Goal: Information Seeking & Learning: Learn about a topic

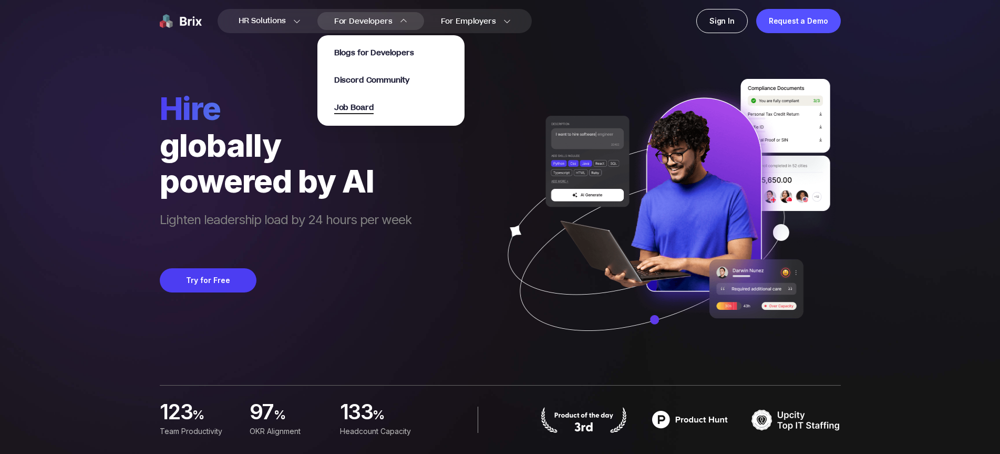
click at [370, 106] on span "Job Board" at bounding box center [354, 108] width 40 height 12
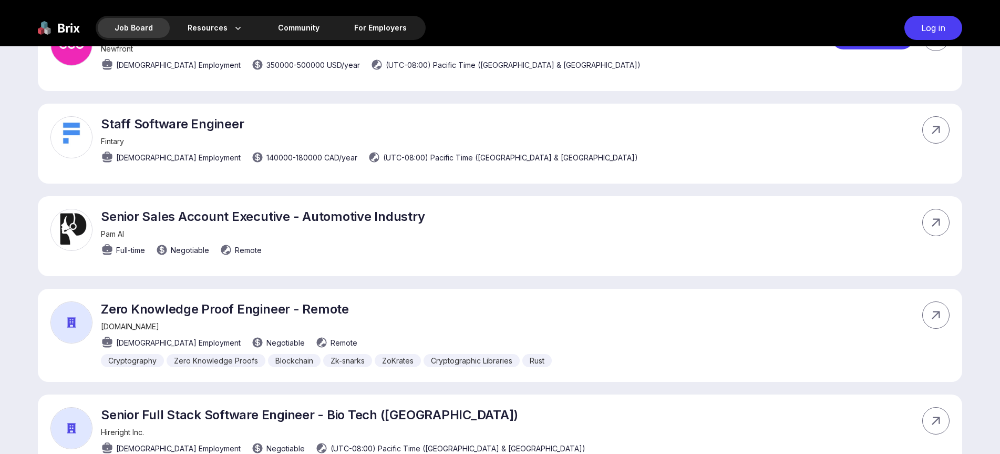
scroll to position [368, 0]
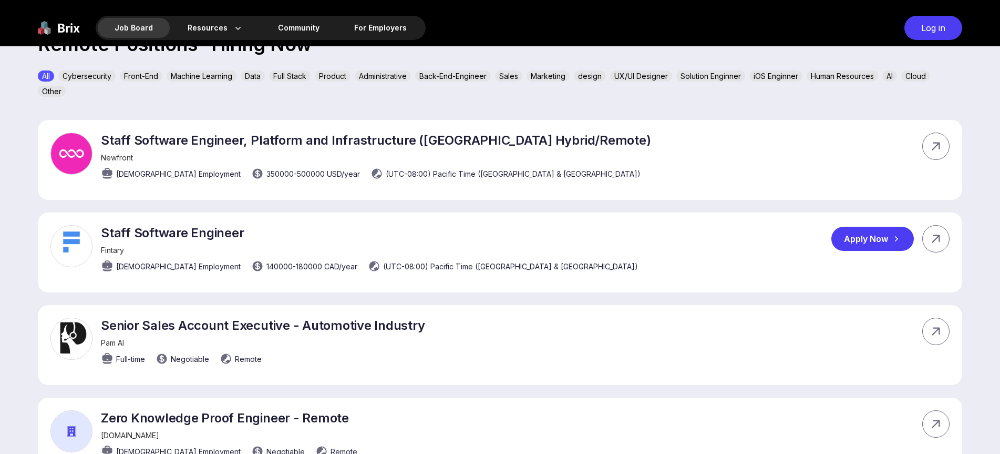
click at [117, 235] on p "Staff Software Engineer" at bounding box center [369, 232] width 537 height 15
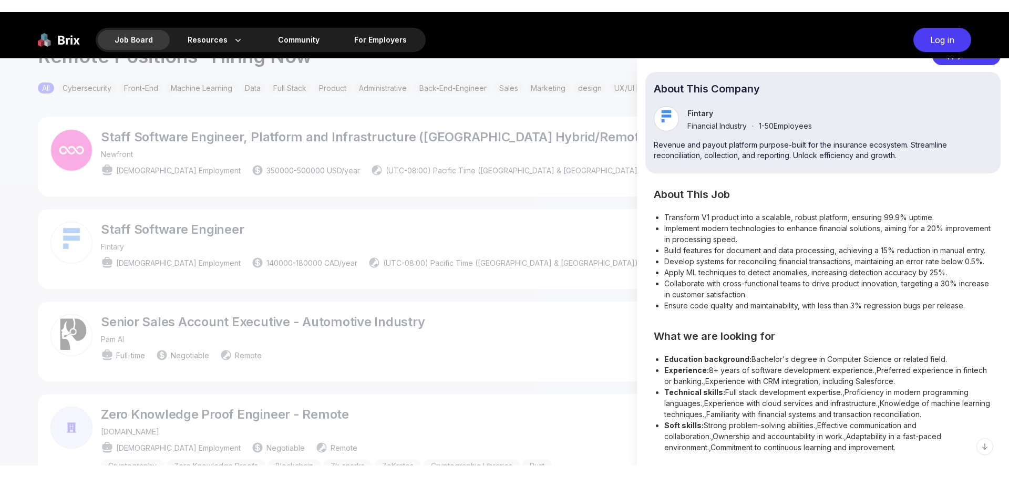
scroll to position [116, 0]
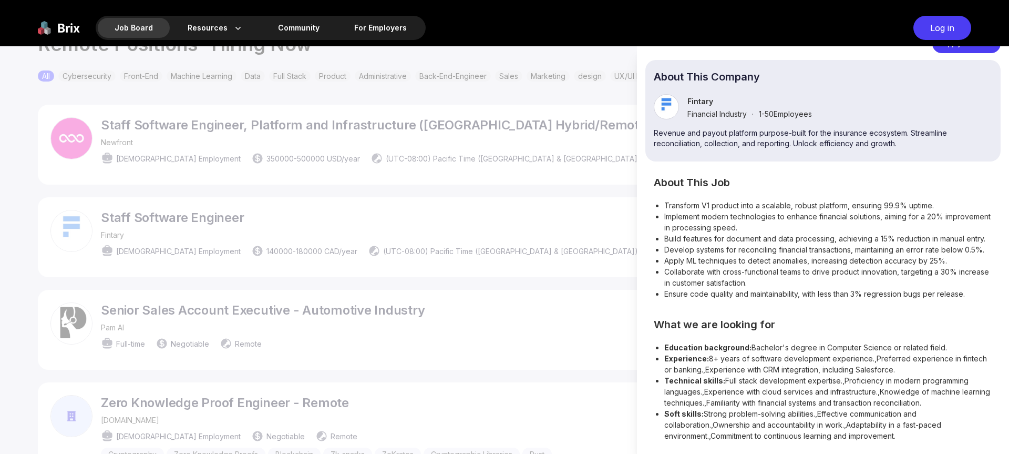
click at [827, 365] on li "Experience: 8+ years of software development experience.,Preferred experience i…" at bounding box center [828, 364] width 328 height 22
drag, startPoint x: 759, startPoint y: 381, endPoint x: 843, endPoint y: 381, distance: 83.6
click at [843, 381] on li "Technical skills: Full stack development expertise.,Proficiency in modern progr…" at bounding box center [828, 391] width 328 height 33
drag, startPoint x: 784, startPoint y: 396, endPoint x: 775, endPoint y: 394, distance: 9.3
click at [784, 396] on li "Technical skills: Full stack development expertise.,Proficiency in modern progr…" at bounding box center [828, 391] width 328 height 33
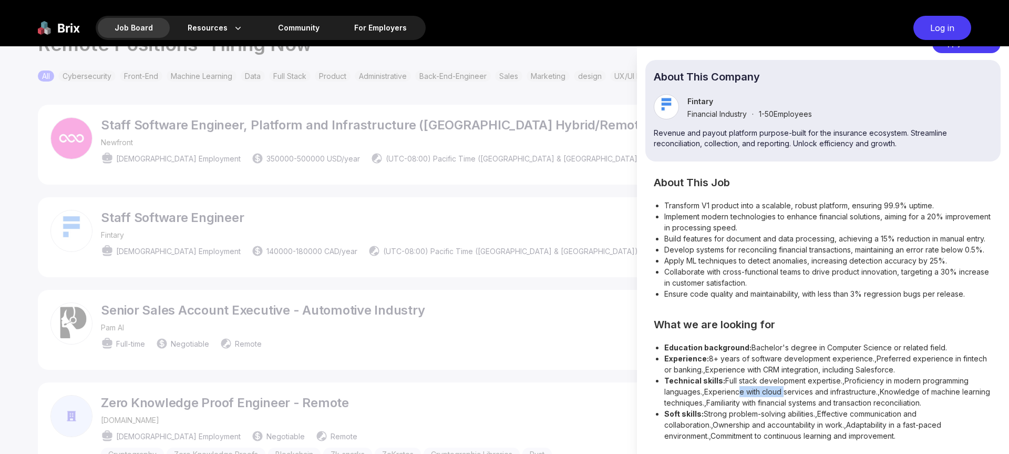
drag, startPoint x: 735, startPoint y: 390, endPoint x: 782, endPoint y: 391, distance: 46.3
click at [782, 391] on li "Technical skills: Full stack development expertise.,Proficiency in modern progr…" at bounding box center [828, 391] width 328 height 33
click at [753, 408] on li "Soft skills: Strong problem-solving abilities.,Effective communication and coll…" at bounding box center [828, 424] width 328 height 33
drag, startPoint x: 770, startPoint y: 401, endPoint x: 782, endPoint y: 402, distance: 11.7
click at [782, 402] on li "Technical skills: Full stack development expertise.,Proficiency in modern progr…" at bounding box center [828, 391] width 328 height 33
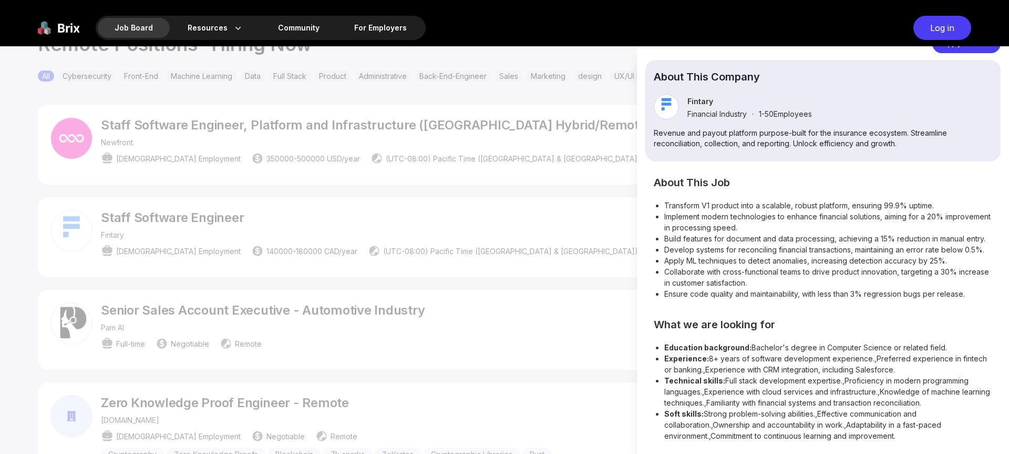
click at [746, 376] on li "Technical skills: Full stack development expertise.,Proficiency in modern progr…" at bounding box center [828, 391] width 328 height 33
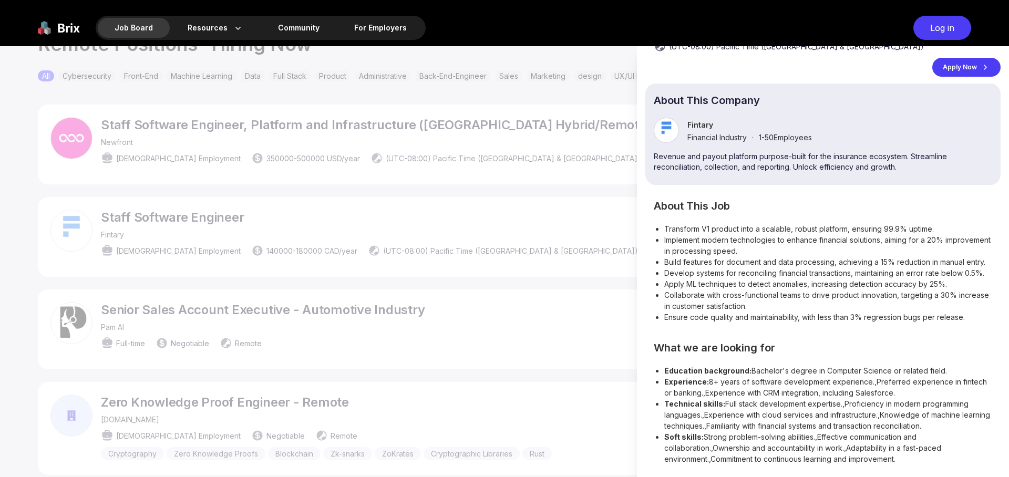
scroll to position [93, 0]
